Goal: Information Seeking & Learning: Learn about a topic

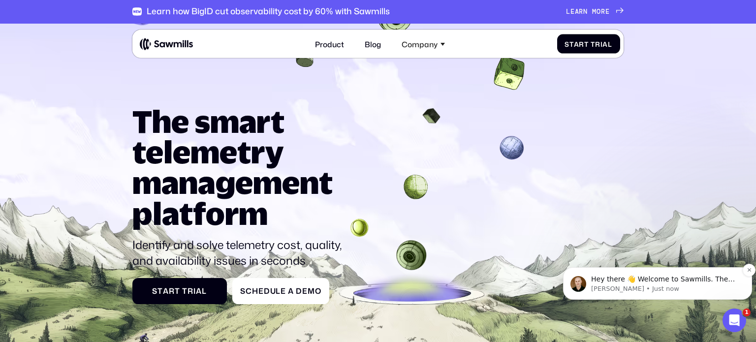
click at [655, 279] on p "Hey there 👋 Welcome to Sawmills. The smart telemetry management platform that s…" at bounding box center [665, 280] width 149 height 10
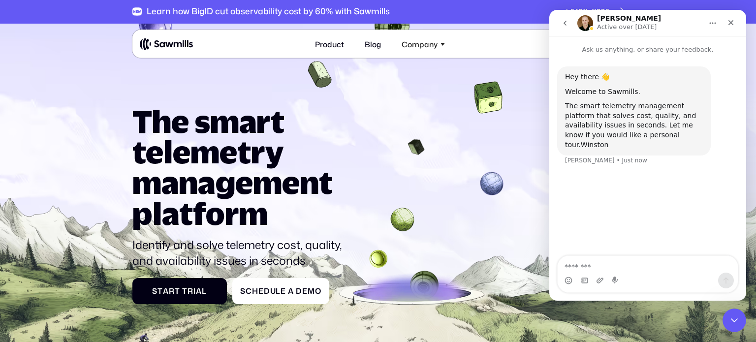
click at [588, 266] on textarea "Message…" at bounding box center [648, 264] width 180 height 17
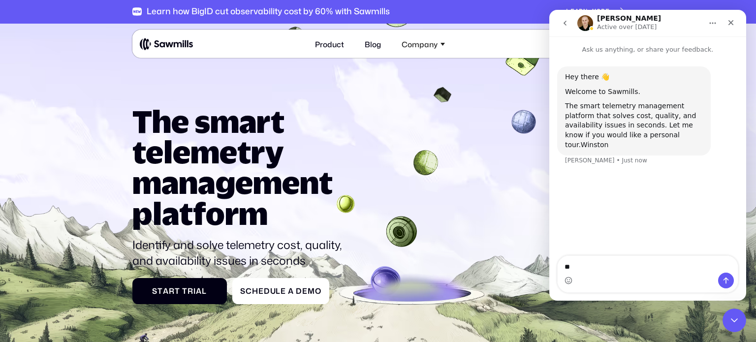
type textarea "*"
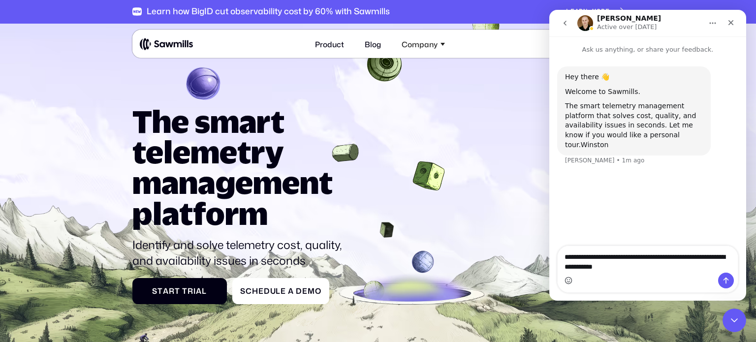
type textarea "**********"
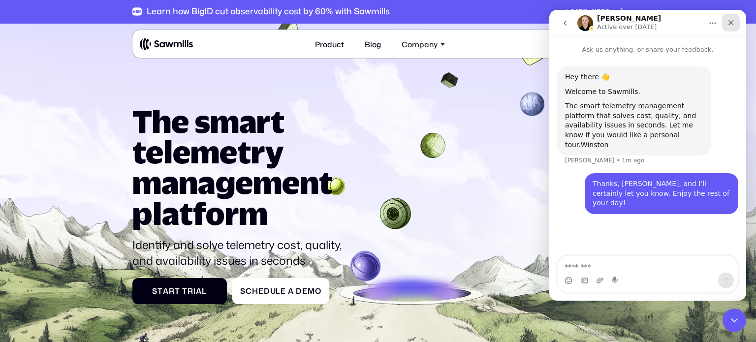
click at [734, 22] on icon "Close" at bounding box center [731, 23] width 8 height 8
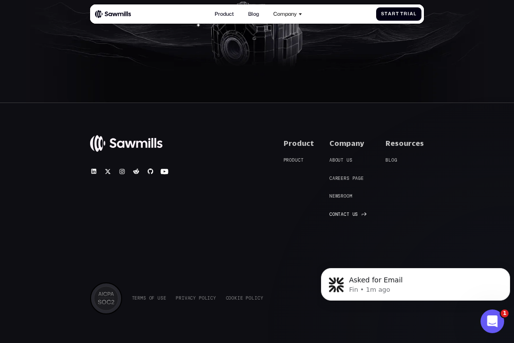
scroll to position [3075, 0]
click at [338, 211] on span "n" at bounding box center [336, 213] width 3 height 5
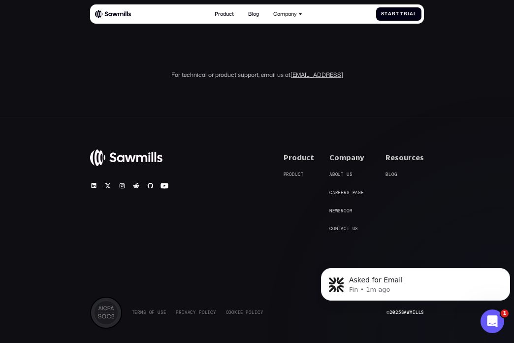
scroll to position [455, 0]
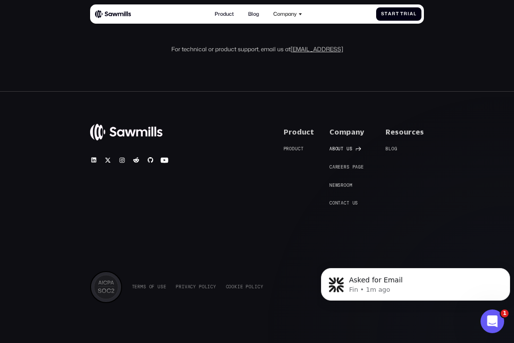
click at [341, 149] on span "u" at bounding box center [339, 148] width 3 height 5
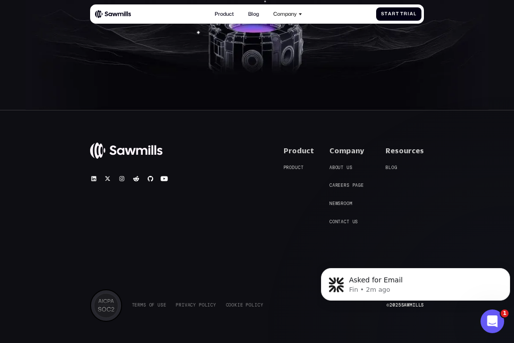
scroll to position [1159, 0]
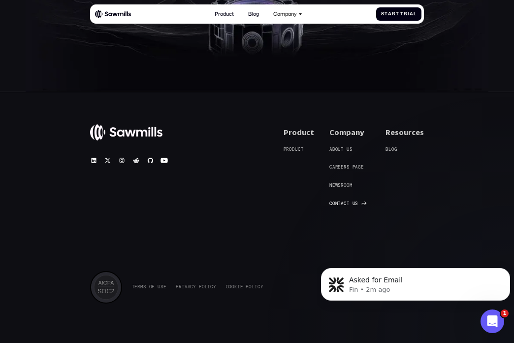
click at [341, 202] on span "t" at bounding box center [339, 203] width 3 height 5
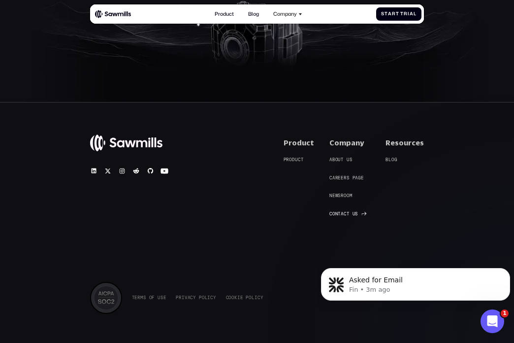
click at [338, 211] on span "n" at bounding box center [336, 213] width 3 height 5
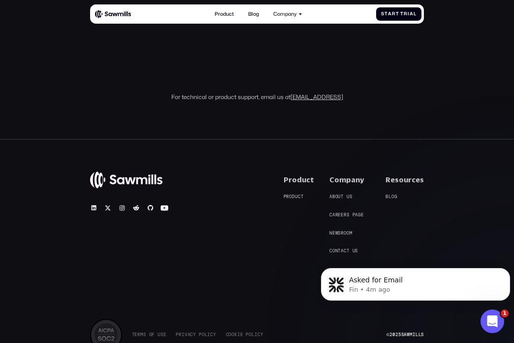
scroll to position [455, 0]
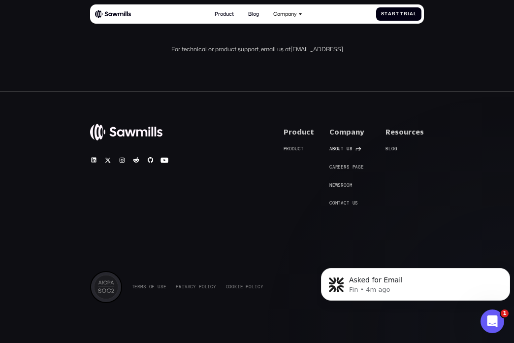
click at [341, 147] on span "u" at bounding box center [339, 148] width 3 height 5
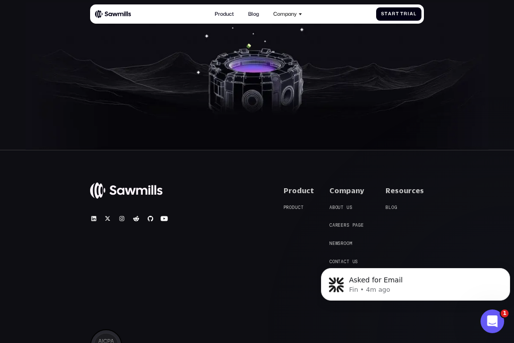
scroll to position [1103, 0]
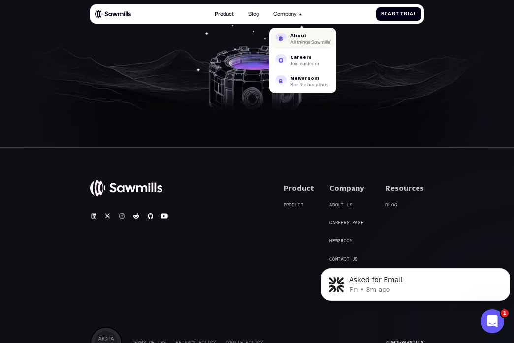
click at [295, 33] on div "About" at bounding box center [311, 35] width 40 height 4
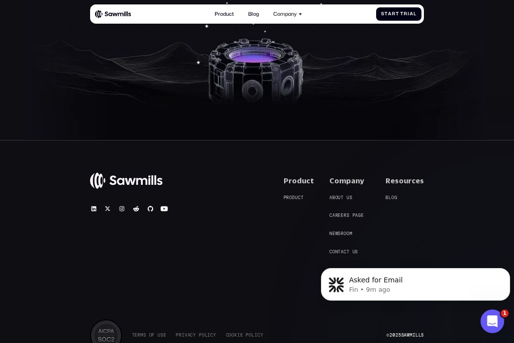
scroll to position [1112, 0]
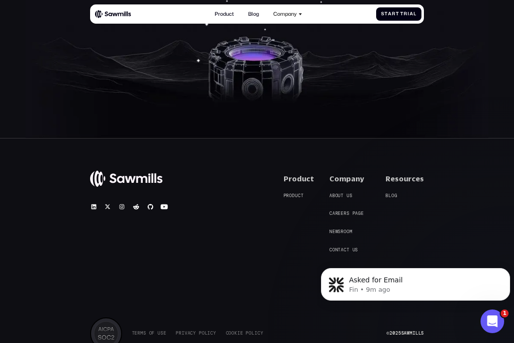
click html "Asked for Email Fin • 9m ago"
click at [340, 247] on iframe at bounding box center [415, 281] width 197 height 69
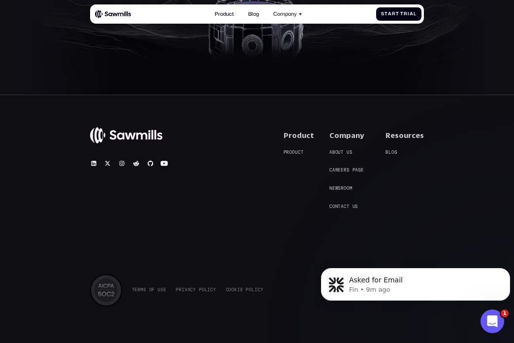
scroll to position [1159, 0]
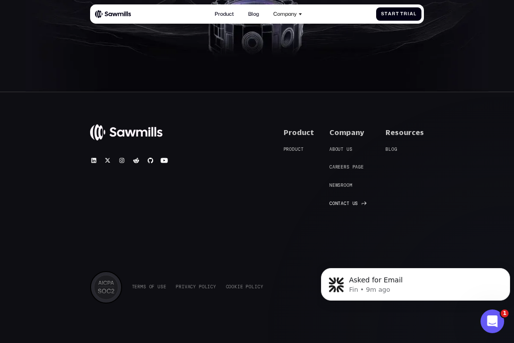
click at [344, 206] on span "a" at bounding box center [342, 203] width 3 height 5
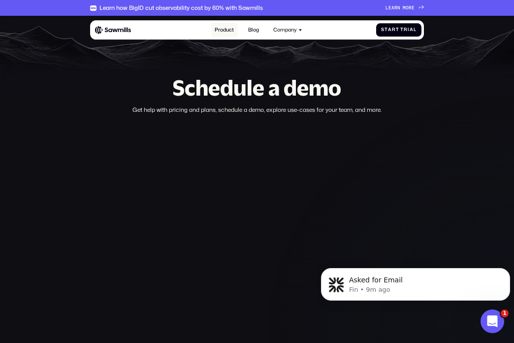
click at [222, 29] on link "Product" at bounding box center [224, 30] width 27 height 14
